Goal: Check status: Check status

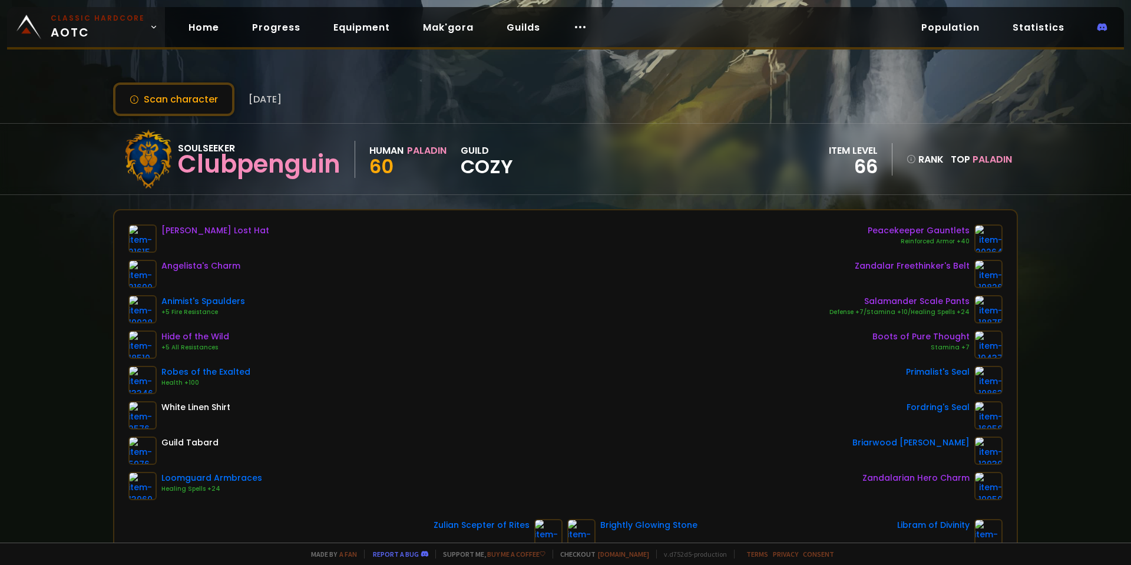
click at [116, 28] on span "Classic Hardcore AOTC" at bounding box center [98, 27] width 94 height 28
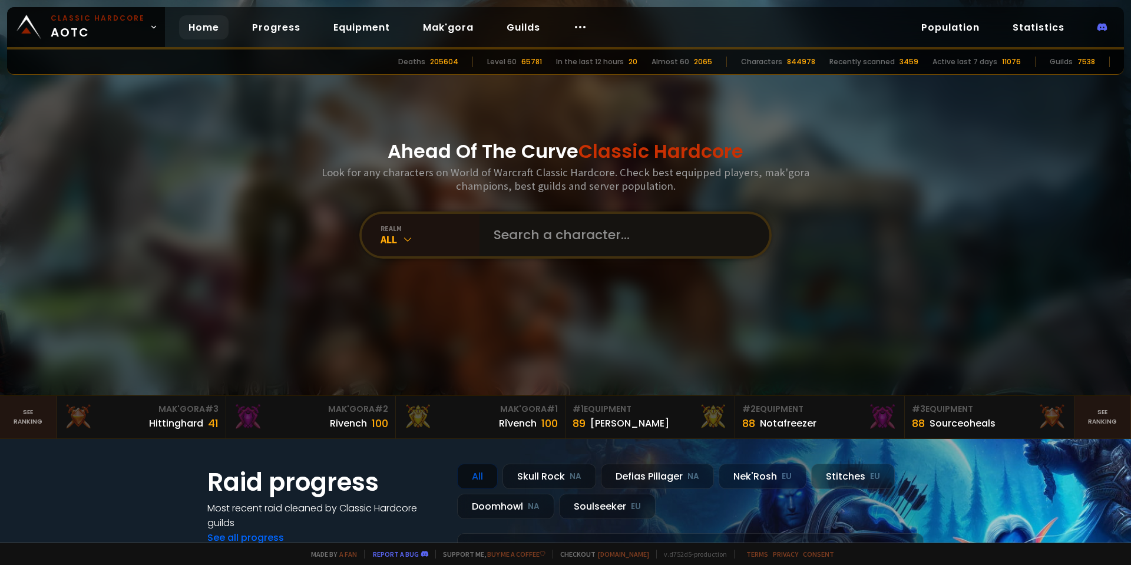
click at [515, 233] on input "text" at bounding box center [621, 235] width 269 height 42
type input "doridos"
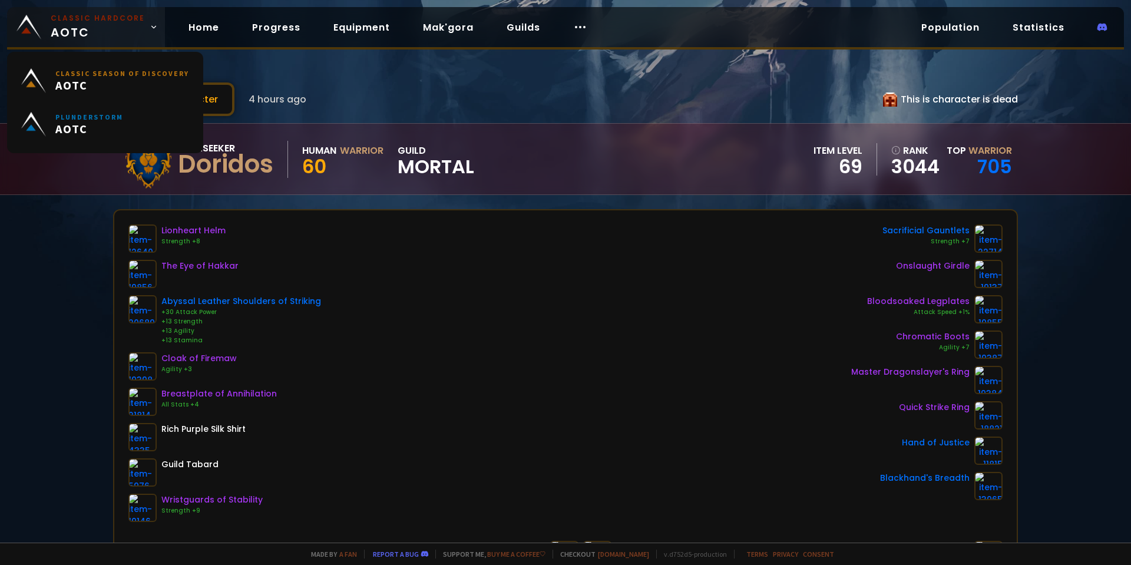
click at [71, 37] on span "Classic Hardcore AOTC" at bounding box center [98, 27] width 94 height 28
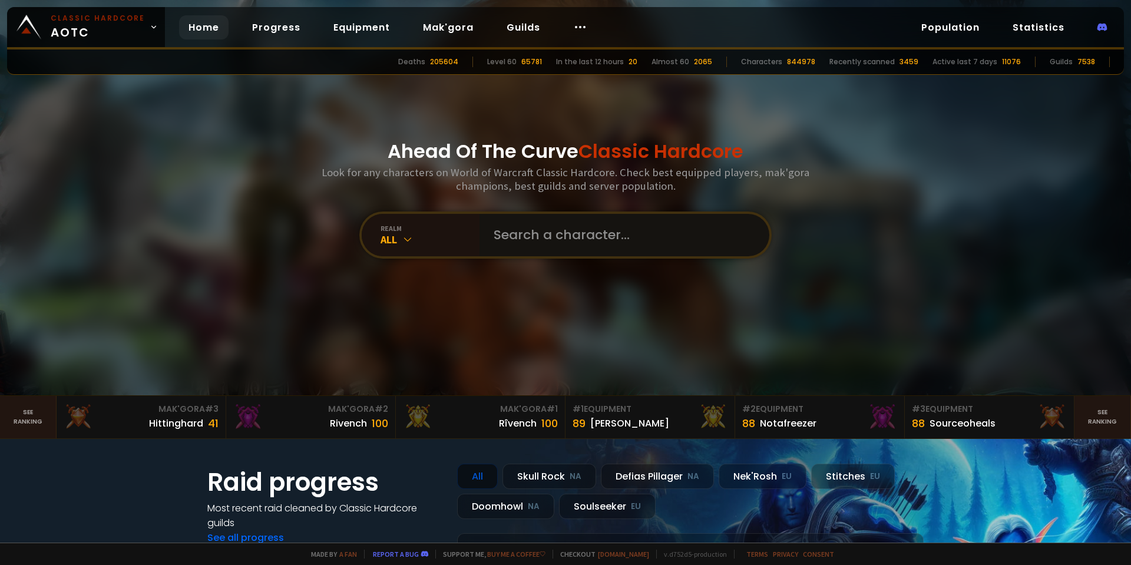
click at [530, 231] on input "text" at bounding box center [621, 235] width 269 height 42
type input "mieto"
